Goal: Task Accomplishment & Management: Manage account settings

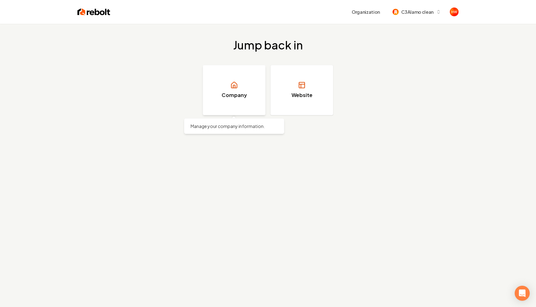
click at [243, 99] on link "Company" at bounding box center [234, 90] width 63 height 50
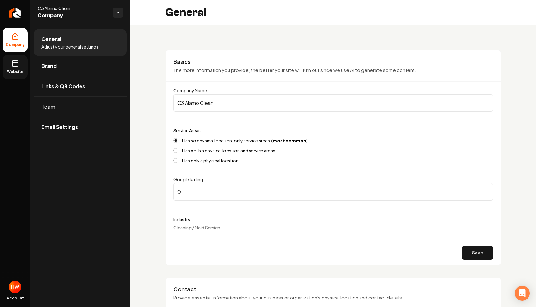
click at [23, 58] on link "Website" at bounding box center [15, 67] width 25 height 24
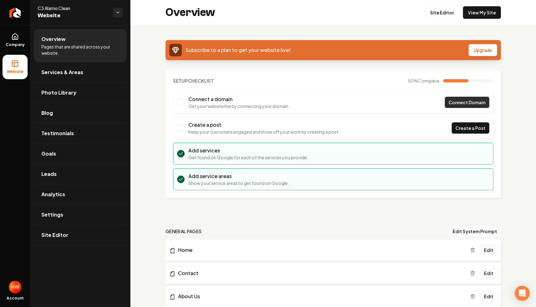
click at [456, 103] on span "Connect Domain" at bounding box center [467, 102] width 37 height 7
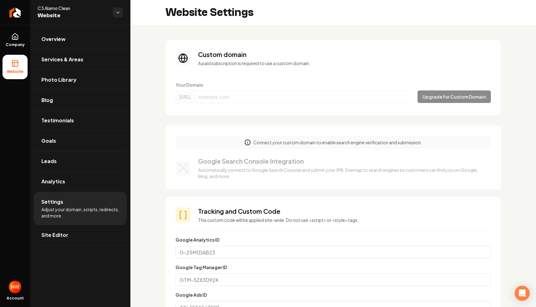
click at [338, 100] on form "Your Domain https://www. Upgrade for Custom Domain" at bounding box center [333, 94] width 315 height 24
click at [294, 94] on form "Your Domain https://www. Upgrade for Custom Domain" at bounding box center [333, 94] width 315 height 24
click at [286, 97] on form "Your Domain https://www. Upgrade for Custom Domain" at bounding box center [333, 94] width 315 height 24
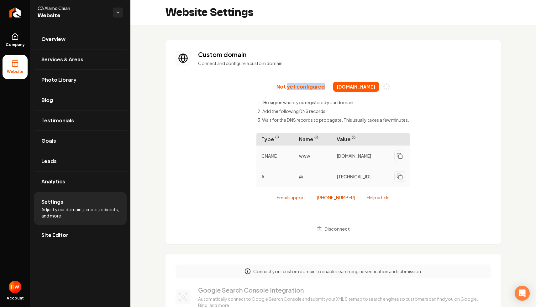
drag, startPoint x: 286, startPoint y: 85, endPoint x: 304, endPoint y: 104, distance: 26.8
click at [304, 104] on div "Not yet configured [DOMAIN_NAME] Go sign in where you registered your domain. A…" at bounding box center [333, 158] width 315 height 153
click at [304, 104] on li "Go sign in where you registered your domain." at bounding box center [333, 102] width 151 height 6
click at [292, 93] on div "Not yet configured [DOMAIN_NAME] Go sign in where you registered your domain. A…" at bounding box center [333, 158] width 315 height 153
click at [277, 88] on p "Not yet configured" at bounding box center [300, 87] width 48 height 6
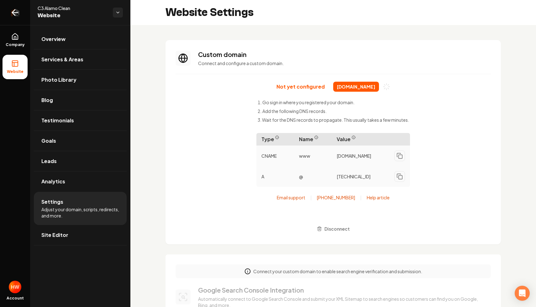
click at [18, 14] on icon "Return to dashboard" at bounding box center [15, 13] width 10 height 10
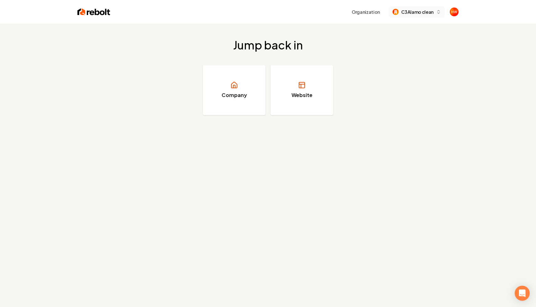
click at [424, 8] on button "C3 Alamo clean" at bounding box center [417, 11] width 56 height 11
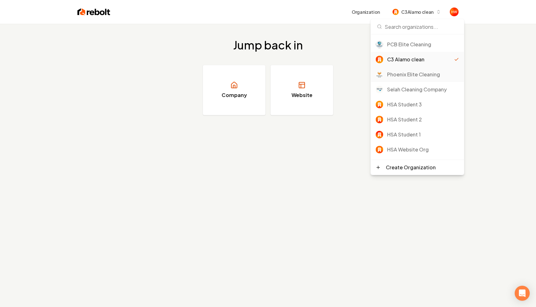
click at [401, 73] on div "Phoenix Elite Cleaning" at bounding box center [423, 75] width 72 height 8
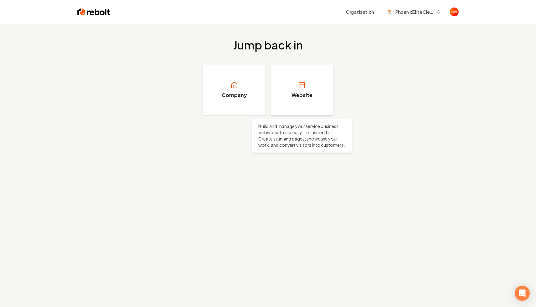
click at [304, 83] on icon at bounding box center [302, 85] width 8 height 8
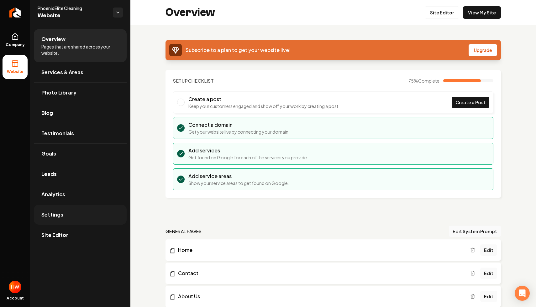
click at [67, 210] on link "Settings" at bounding box center [80, 215] width 93 height 20
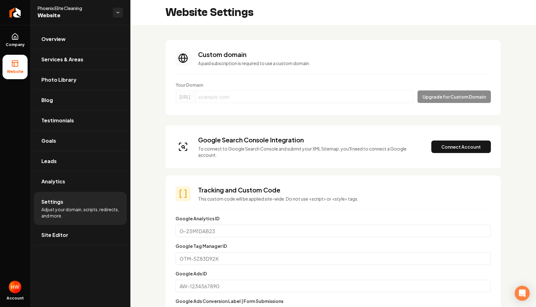
click at [364, 99] on form "Your Domain https://www. Upgrade for Custom Domain" at bounding box center [333, 94] width 315 height 24
click at [352, 77] on section "Custom domain A paid subscription is required to use a custom domain. Your Doma…" at bounding box center [332, 78] width 335 height 76
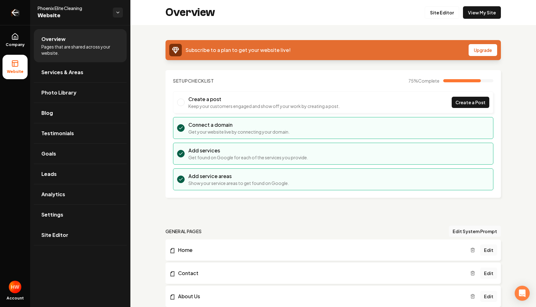
click at [11, 16] on icon "Return to dashboard" at bounding box center [15, 13] width 10 height 10
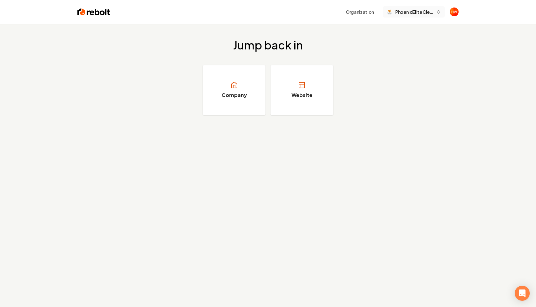
click at [427, 11] on span "Phoenix Elite Cleaning" at bounding box center [414, 12] width 38 height 7
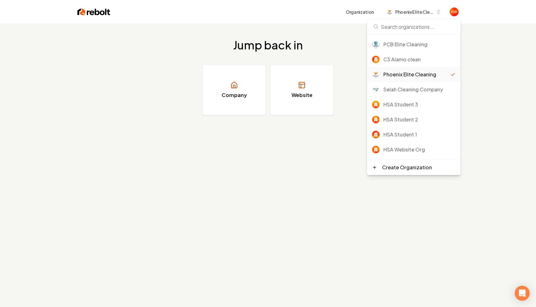
click at [271, 25] on div "Jump back in Company Website" at bounding box center [268, 77] width 536 height 107
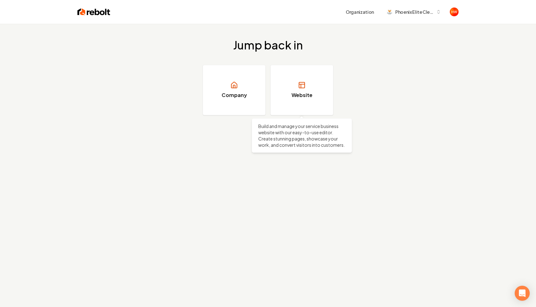
click at [382, 78] on div "Jump back in Company Website Build and manage your service business website wit…" at bounding box center [268, 77] width 536 height 107
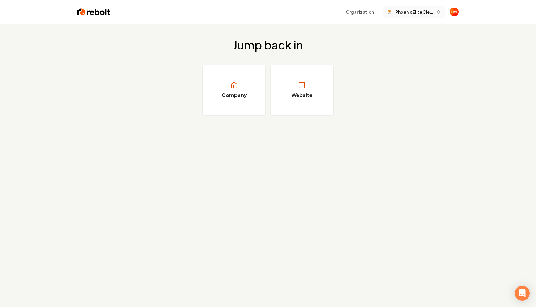
click at [420, 8] on button "Phoenix Elite Cleaning" at bounding box center [414, 11] width 62 height 11
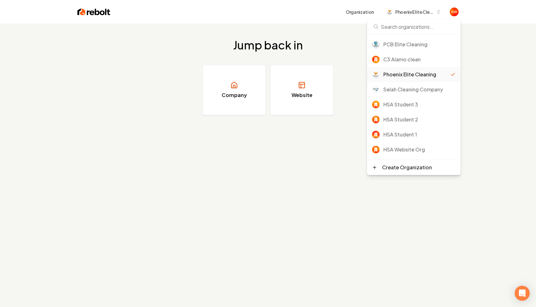
click at [479, 111] on div "Jump back in Company Website" at bounding box center [268, 77] width 536 height 107
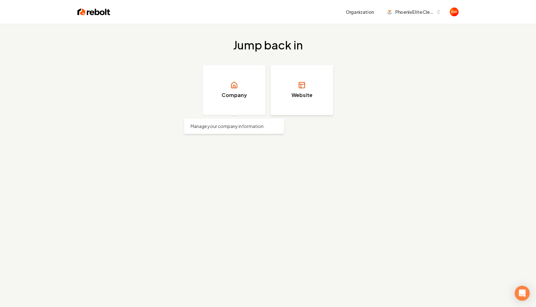
click at [297, 89] on link "Website" at bounding box center [301, 90] width 63 height 50
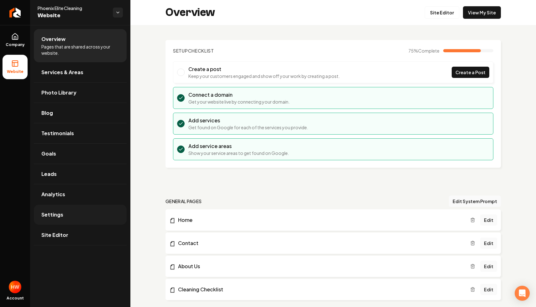
click at [67, 218] on link "Settings" at bounding box center [80, 215] width 93 height 20
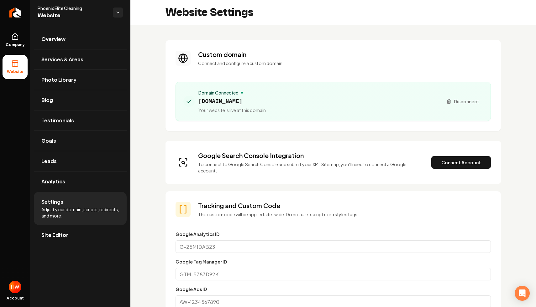
drag, startPoint x: 289, startPoint y: 117, endPoint x: 274, endPoint y: 77, distance: 42.9
click at [274, 77] on section "Custom domain Connect and configure a custom domain. Domain Connected phoenixel…" at bounding box center [332, 85] width 335 height 91
click at [288, 102] on div "Domain Connected phoenixelitecleaning.com Your website is live at this domain" at bounding box center [310, 102] width 254 height 24
